Goal: Task Accomplishment & Management: Manage account settings

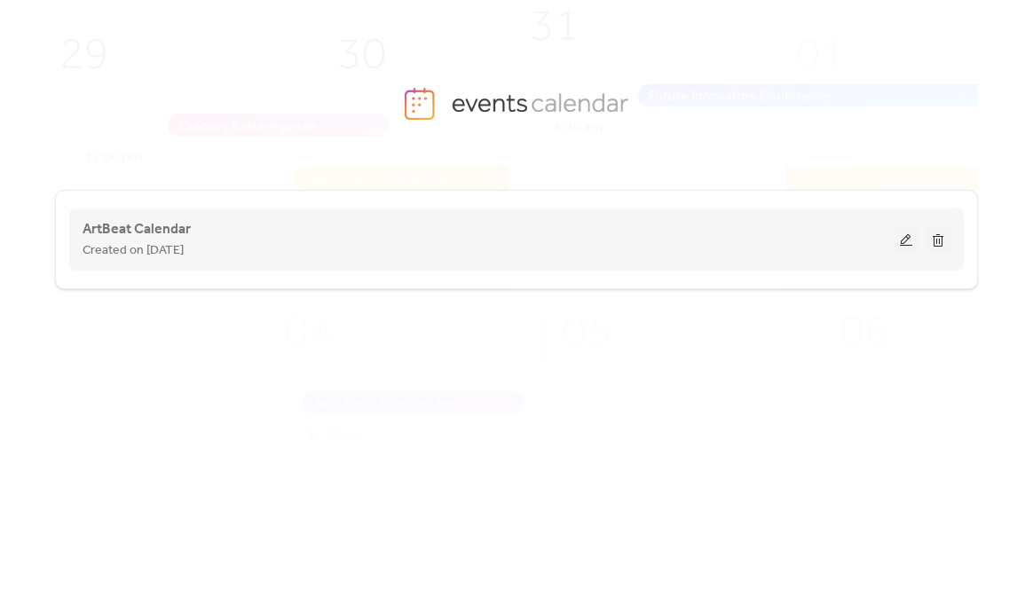
click at [908, 238] on button at bounding box center [906, 239] width 25 height 27
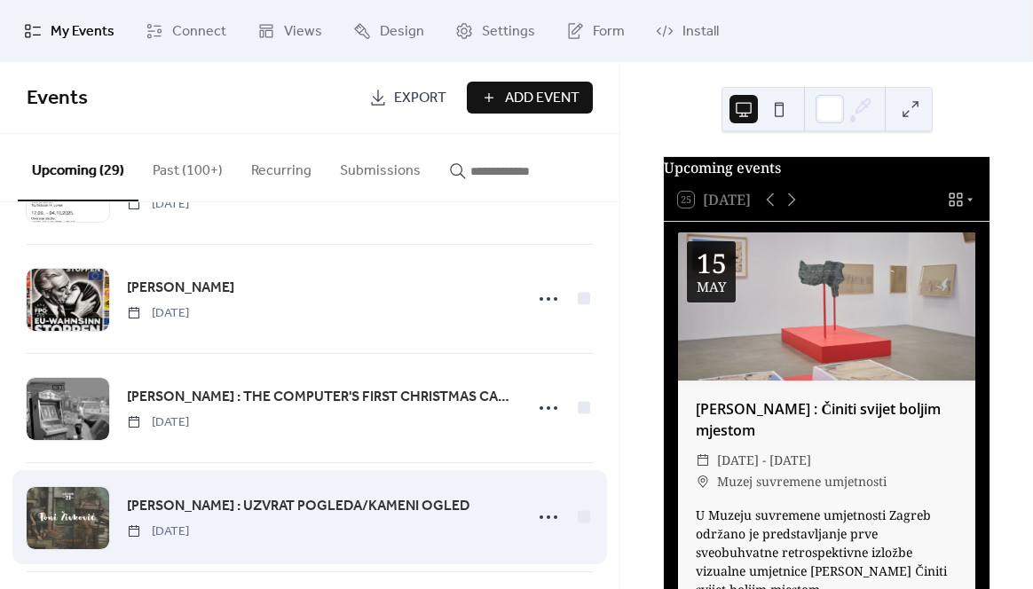
scroll to position [1716, 0]
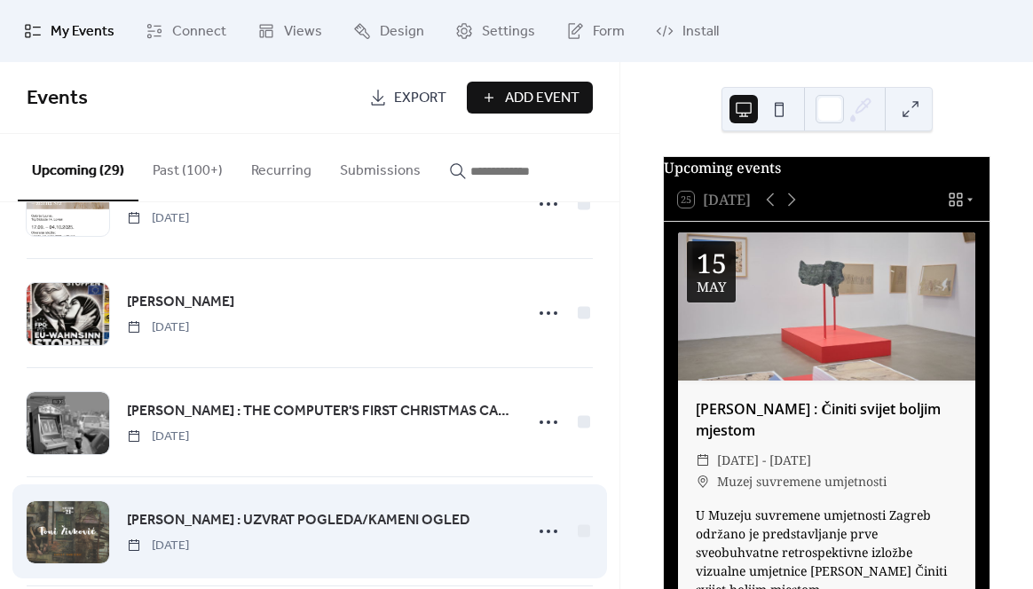
click at [235, 517] on span "[PERSON_NAME] : UZVRAT POGLEDA/KAMENI OGLED" at bounding box center [298, 520] width 343 height 21
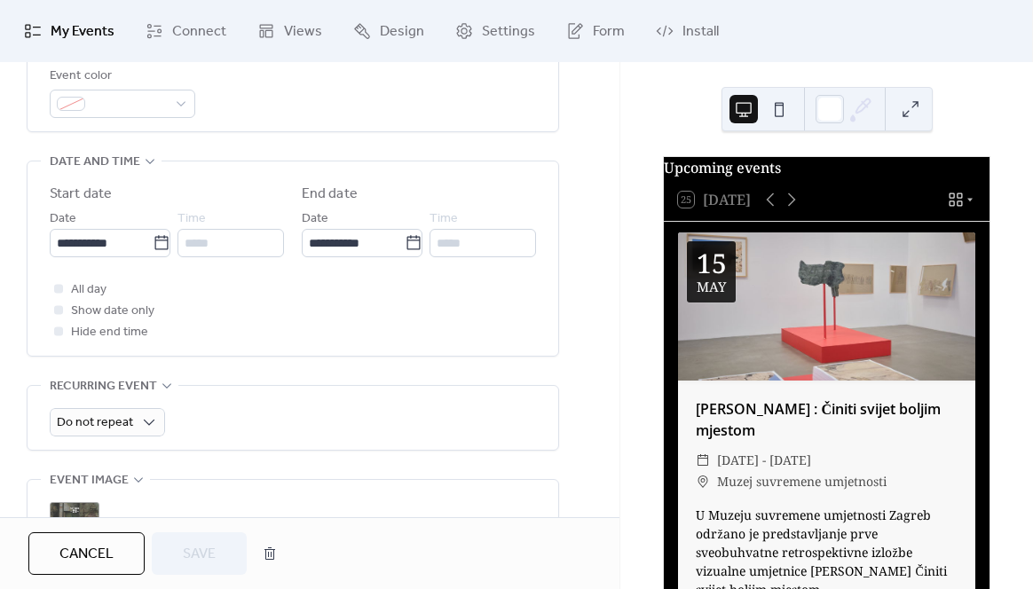
scroll to position [524, 0]
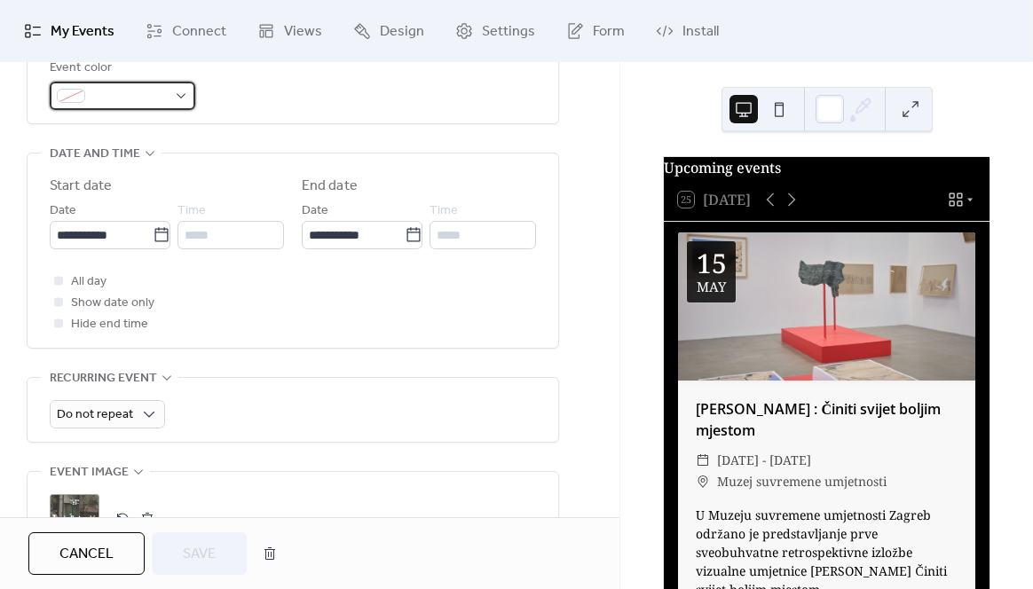
click at [103, 87] on div at bounding box center [123, 96] width 146 height 28
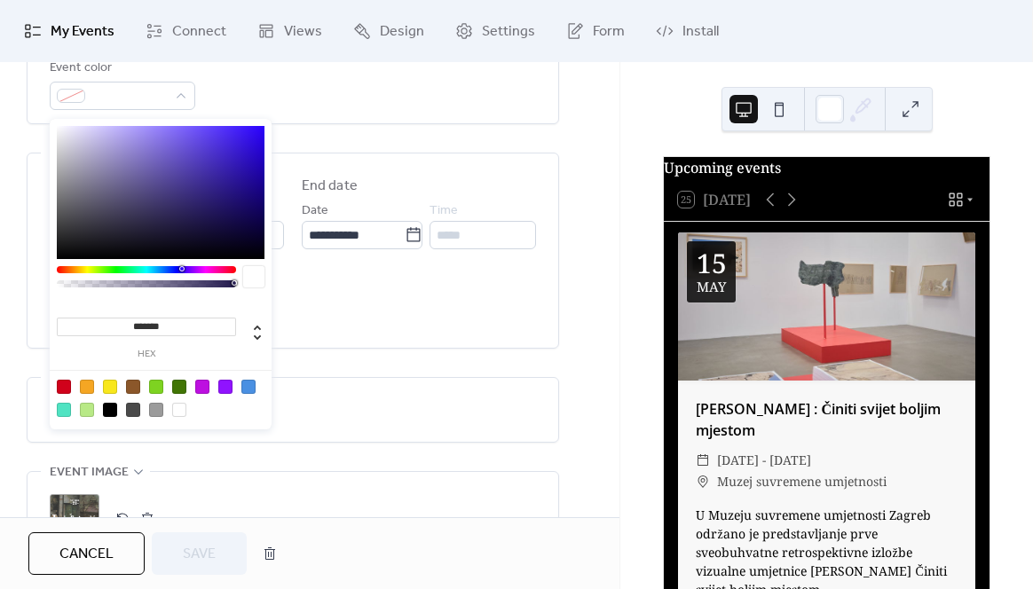
click at [200, 380] on div at bounding box center [202, 387] width 14 height 14
type input "*******"
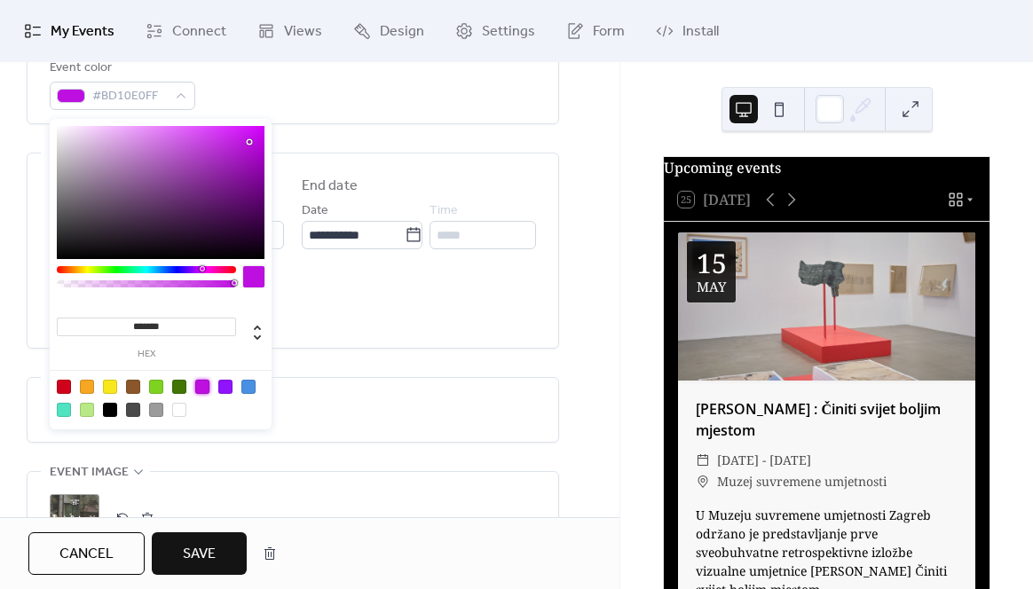
click at [193, 557] on span "Save" at bounding box center [199, 554] width 33 height 21
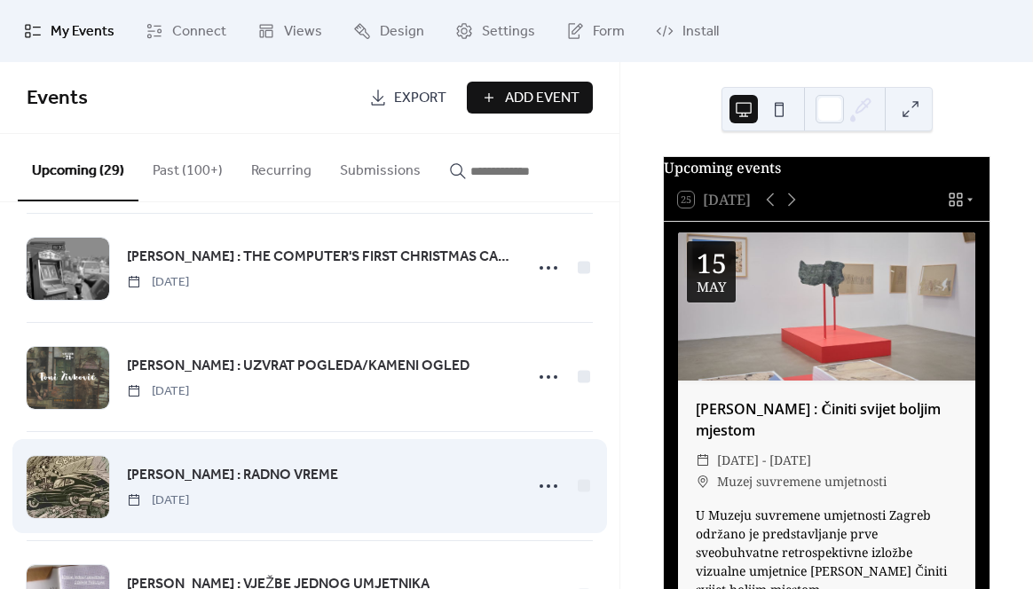
scroll to position [1869, 0]
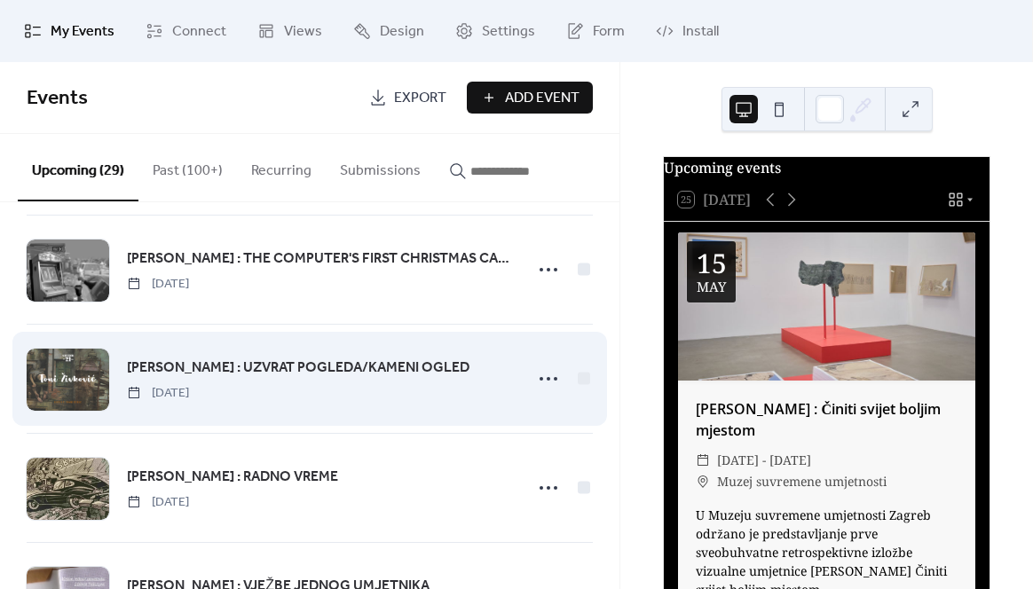
click at [210, 366] on span "[PERSON_NAME] : UZVRAT POGLEDA/KAMENI OGLED" at bounding box center [298, 368] width 343 height 21
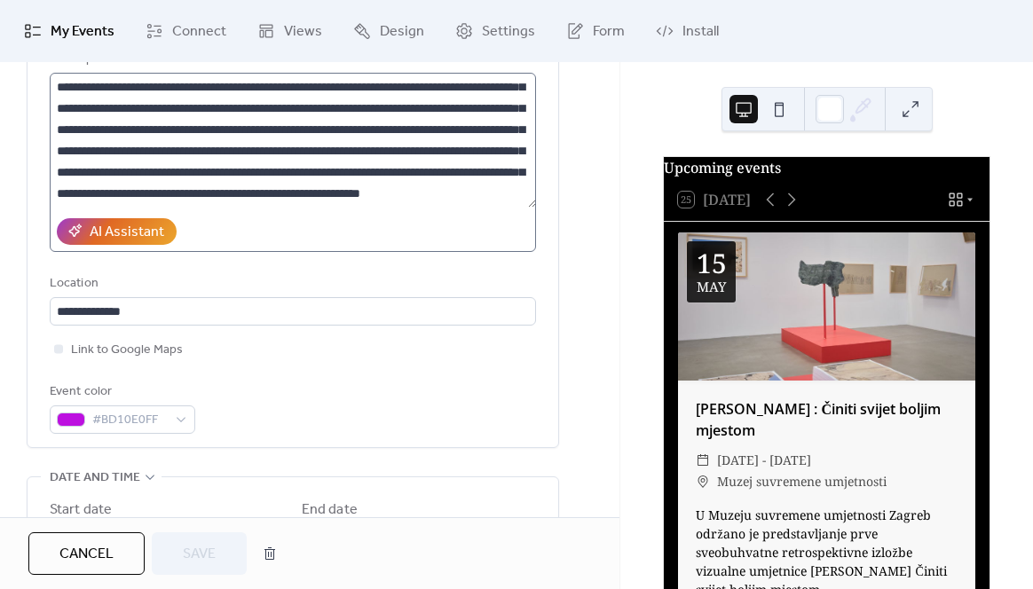
scroll to position [335, 0]
